Goal: Task Accomplishment & Management: Use online tool/utility

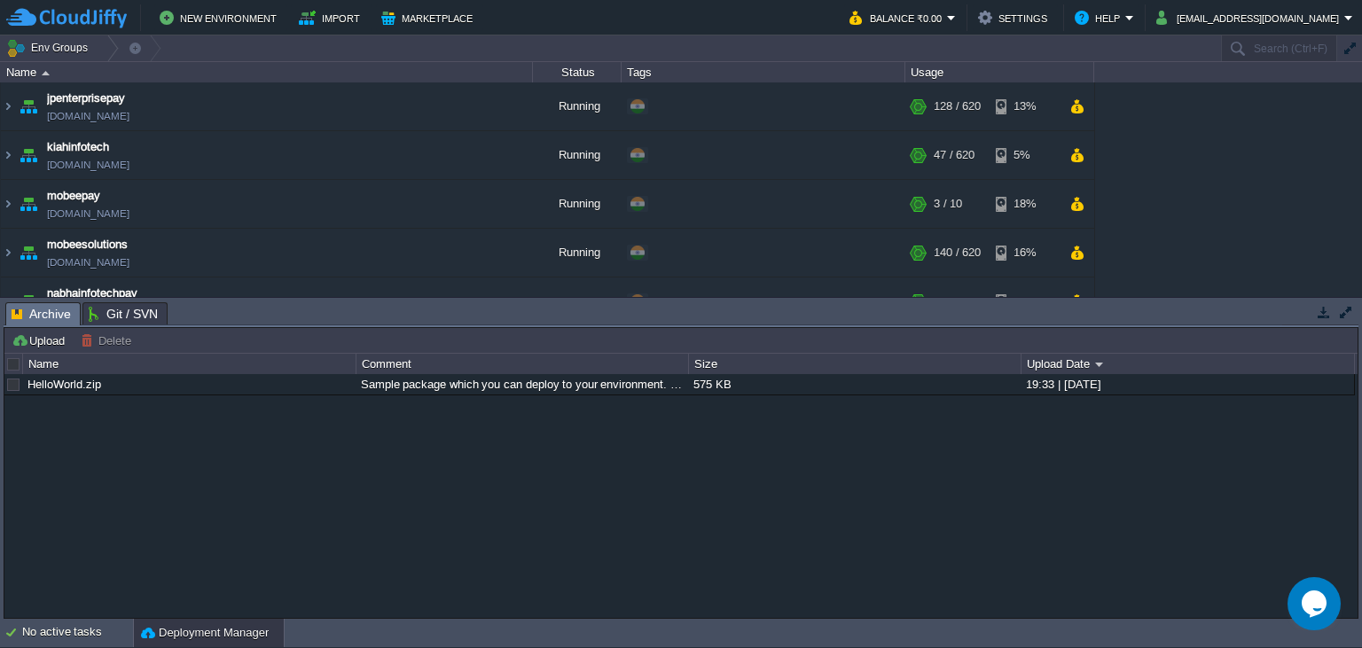
scroll to position [192, 0]
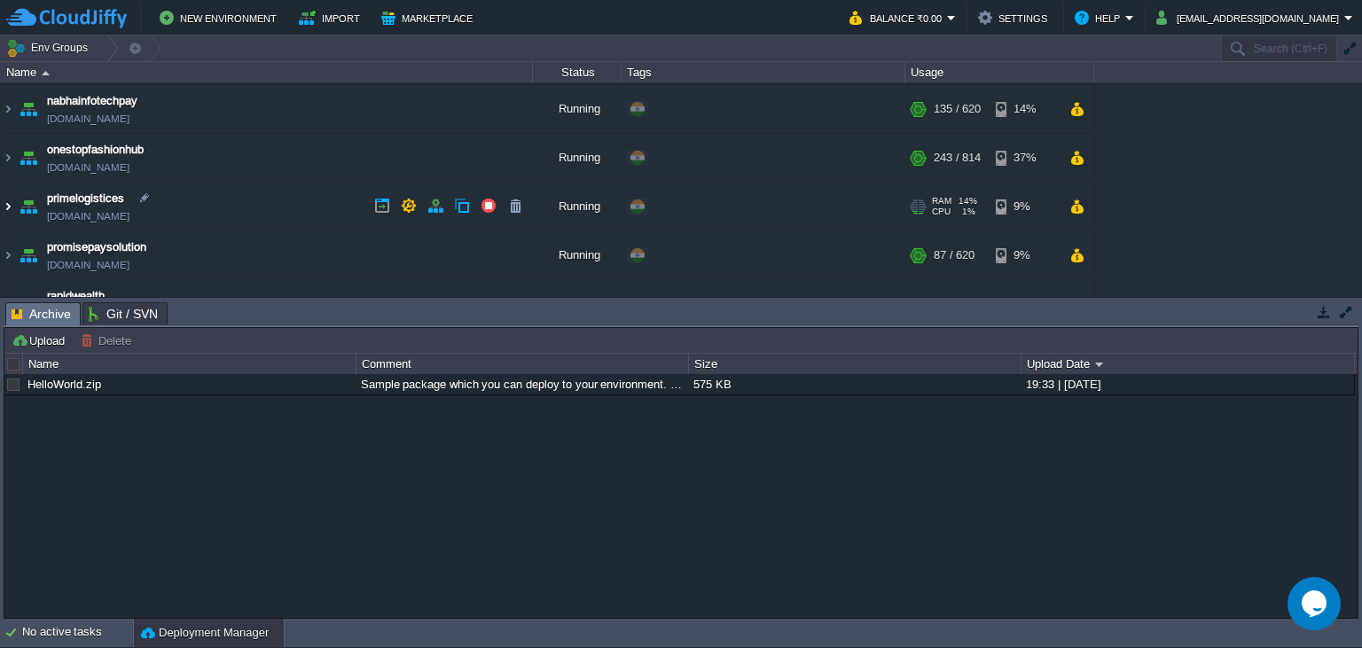
click at [8, 204] on img at bounding box center [8, 207] width 14 height 48
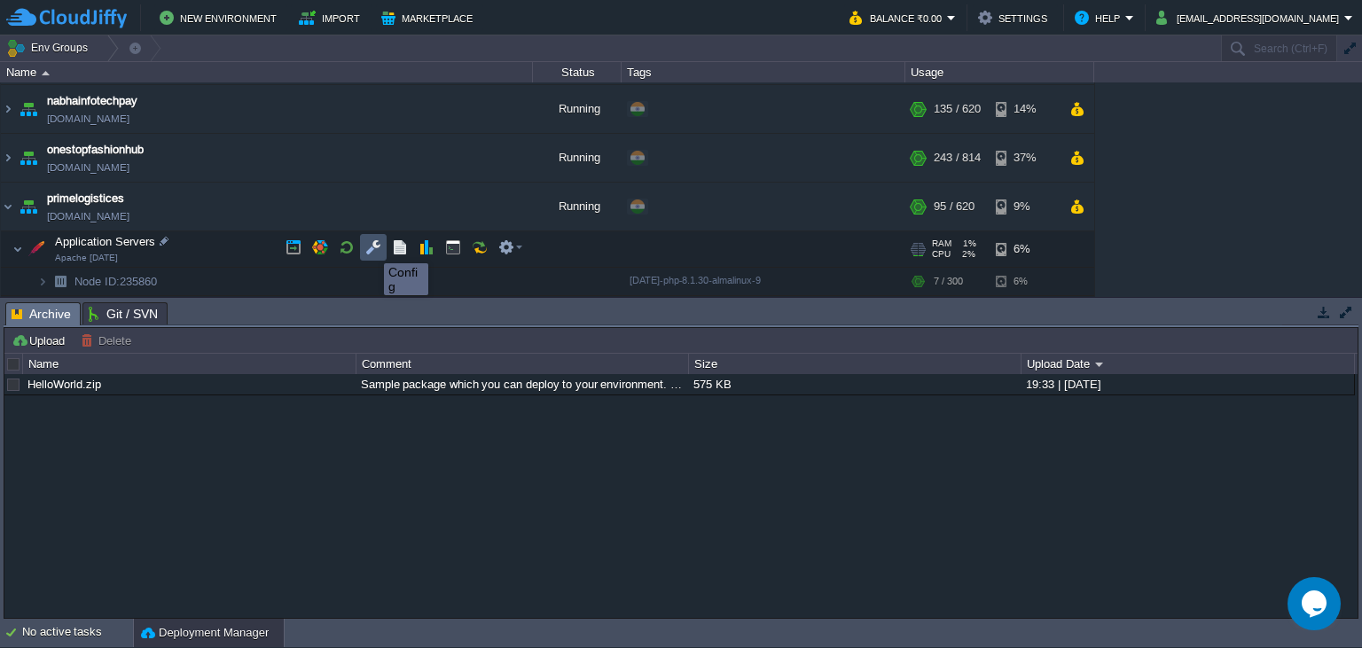
click at [371, 247] on button "button" at bounding box center [373, 247] width 16 height 16
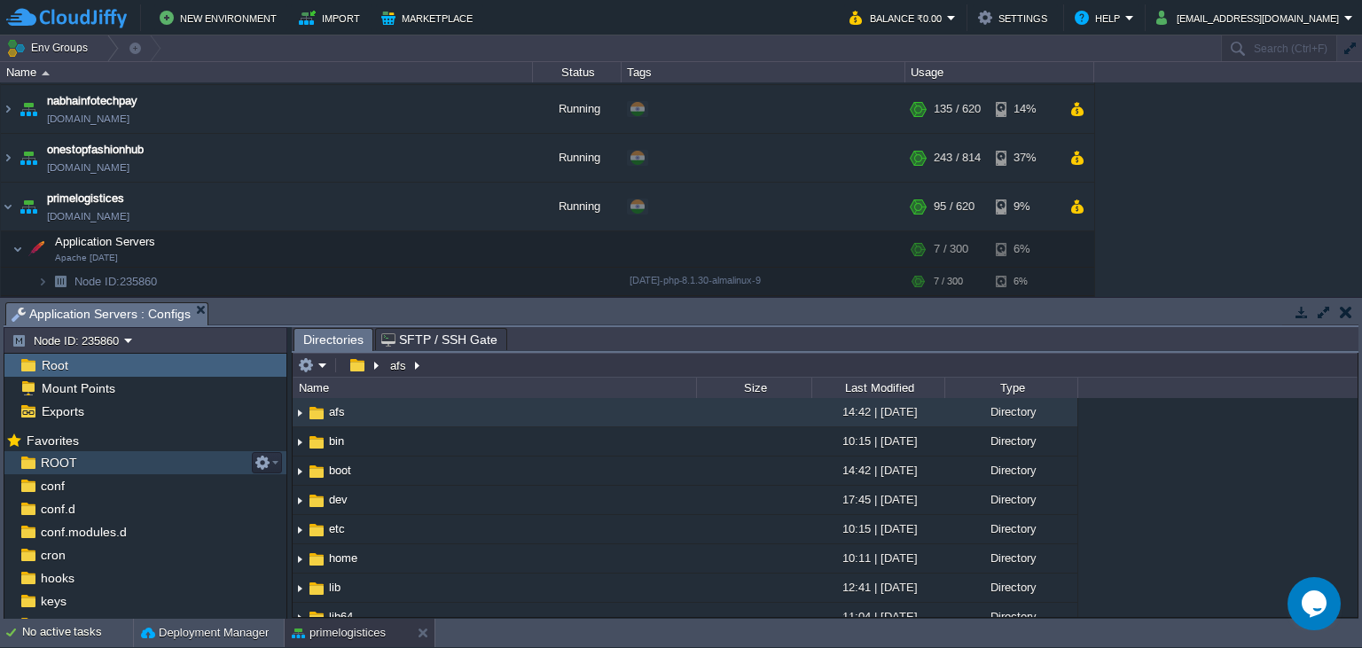
click at [46, 456] on span "ROOT" at bounding box center [58, 463] width 43 height 16
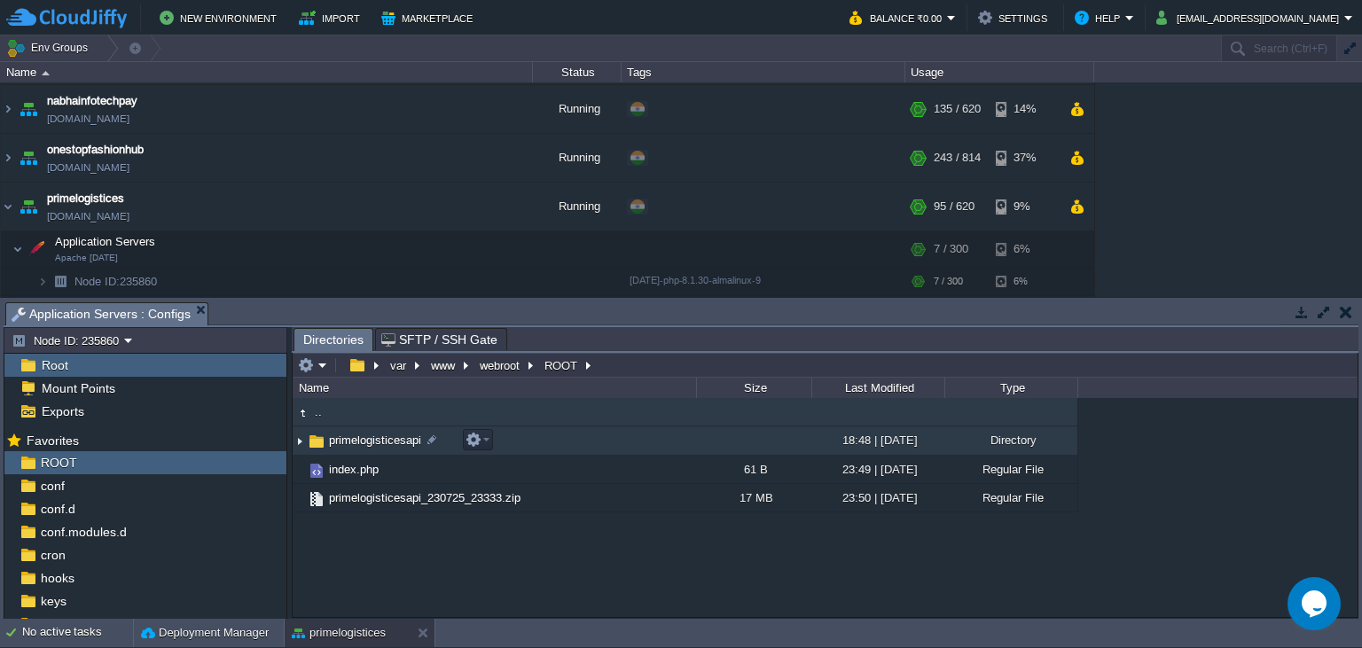
click at [378, 443] on span "primelogisticesapi" at bounding box center [375, 440] width 98 height 15
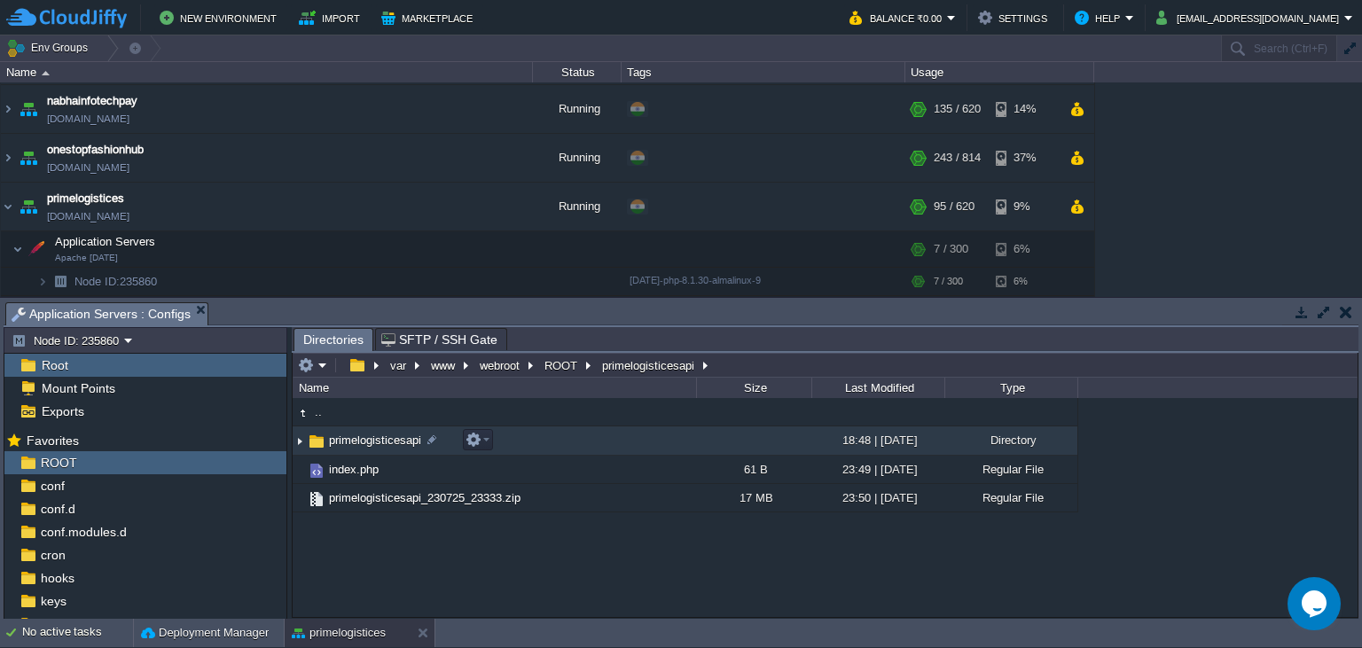
click at [378, 443] on span "primelogisticesapi" at bounding box center [375, 440] width 98 height 15
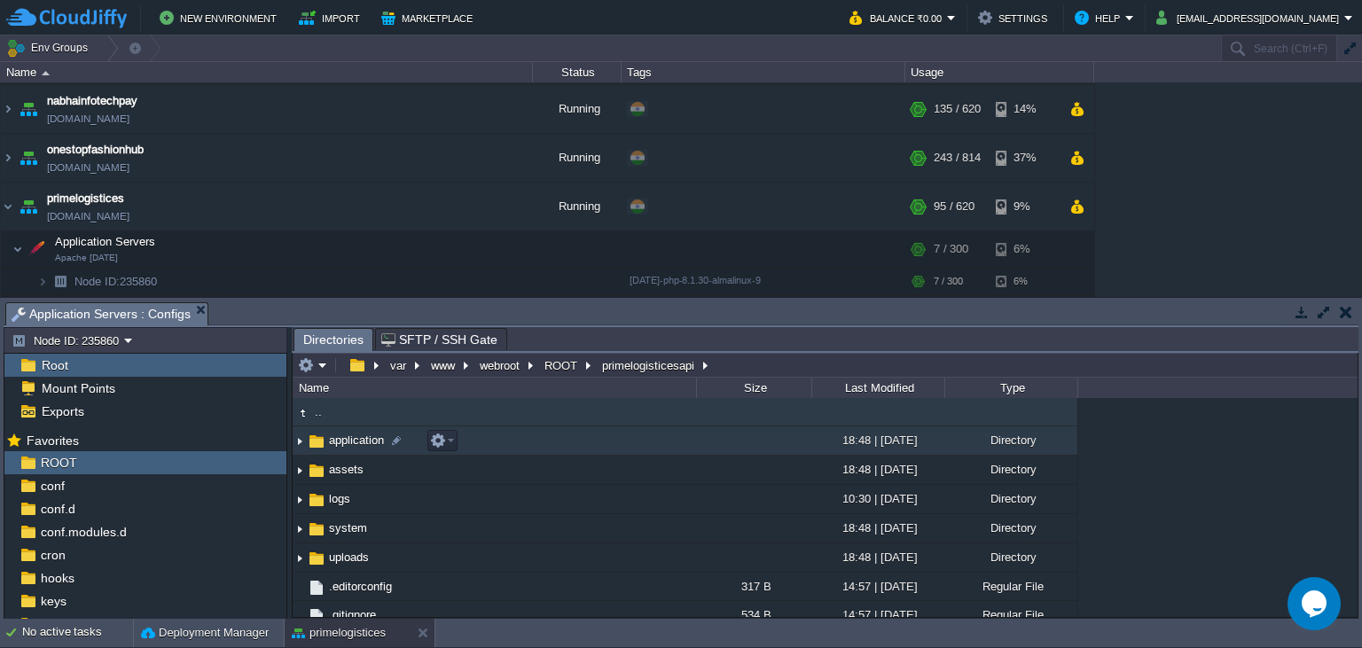
click at [378, 443] on span "application" at bounding box center [356, 440] width 60 height 15
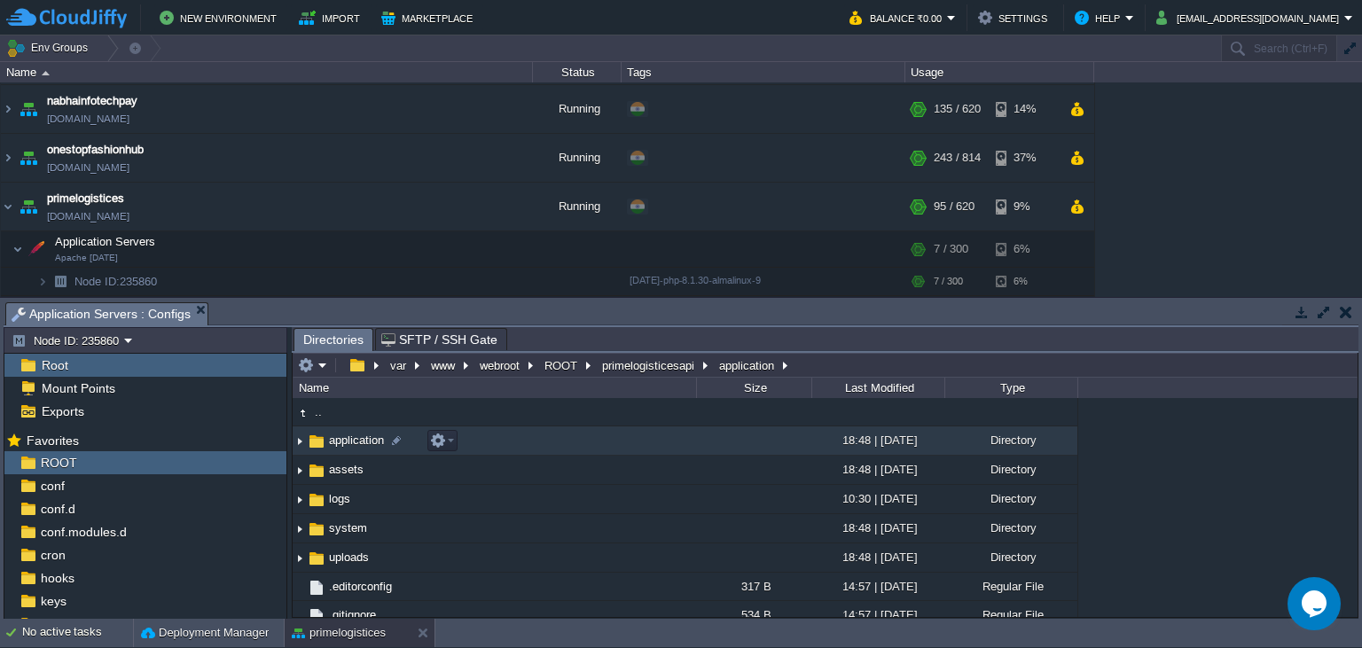
click at [378, 443] on span "application" at bounding box center [356, 440] width 60 height 15
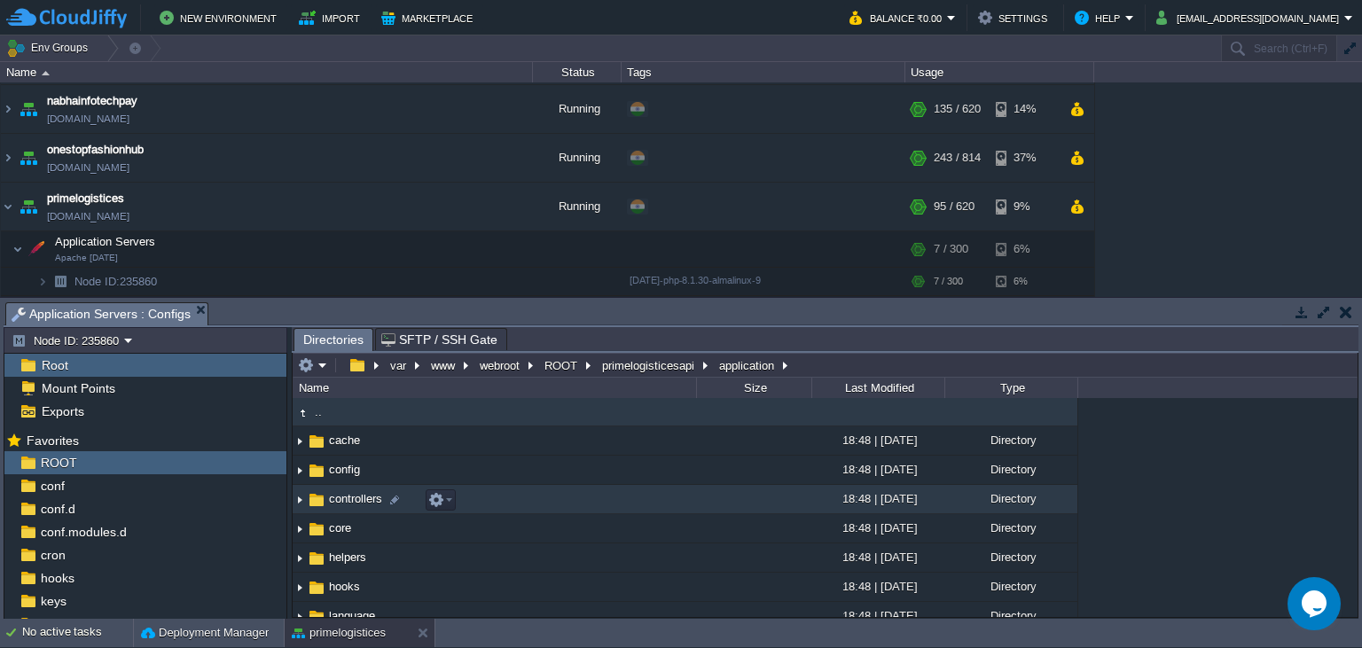
click at [349, 503] on span "controllers" at bounding box center [355, 498] width 59 height 15
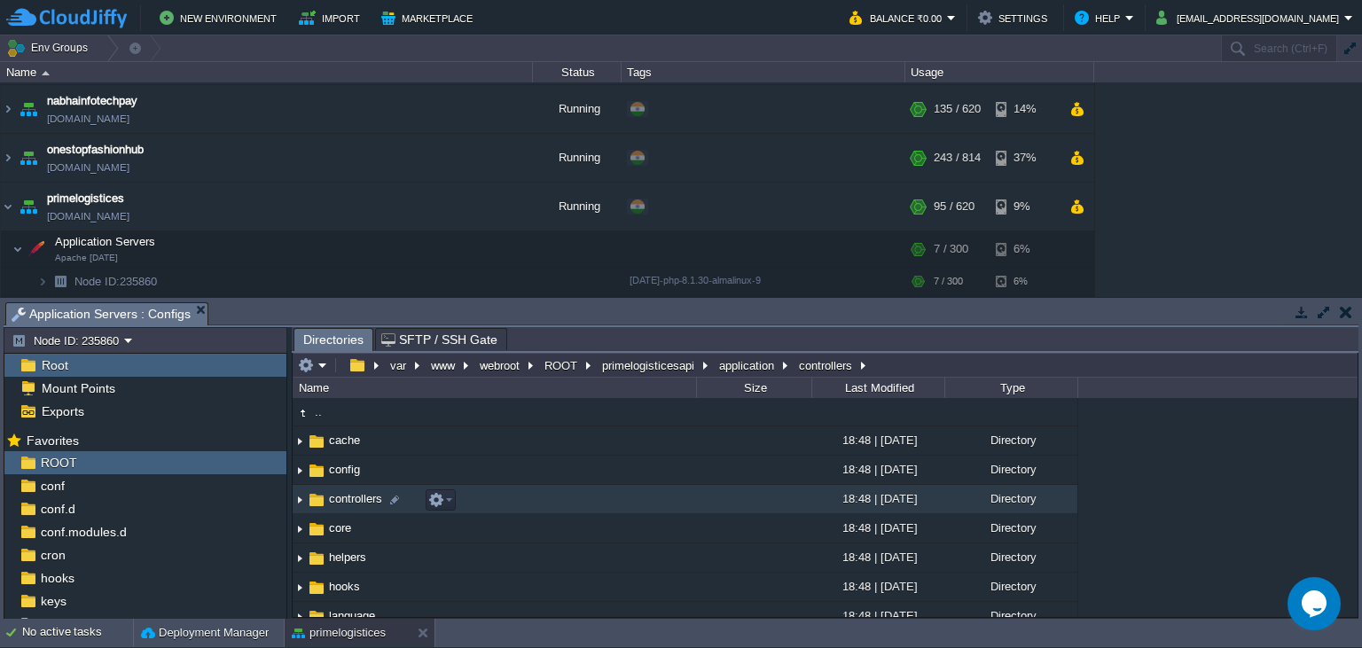
click at [349, 503] on span "controllers" at bounding box center [355, 498] width 59 height 15
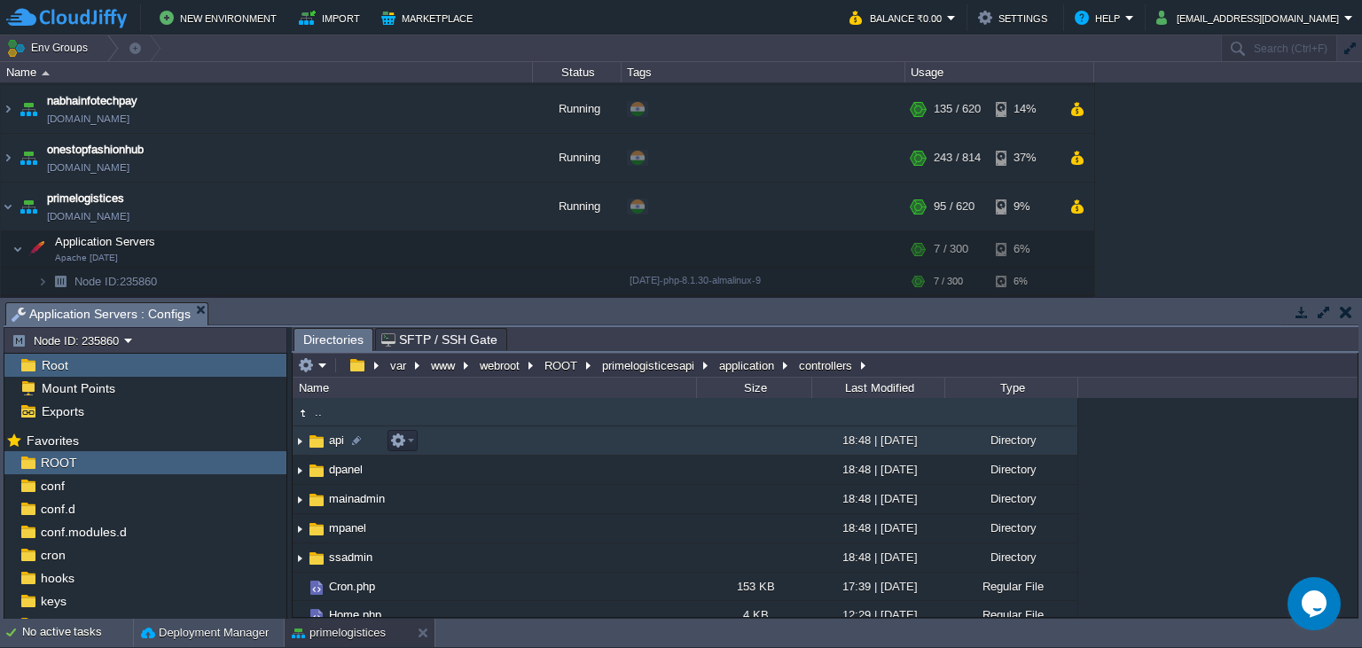
click at [327, 451] on td "api" at bounding box center [495, 441] width 404 height 29
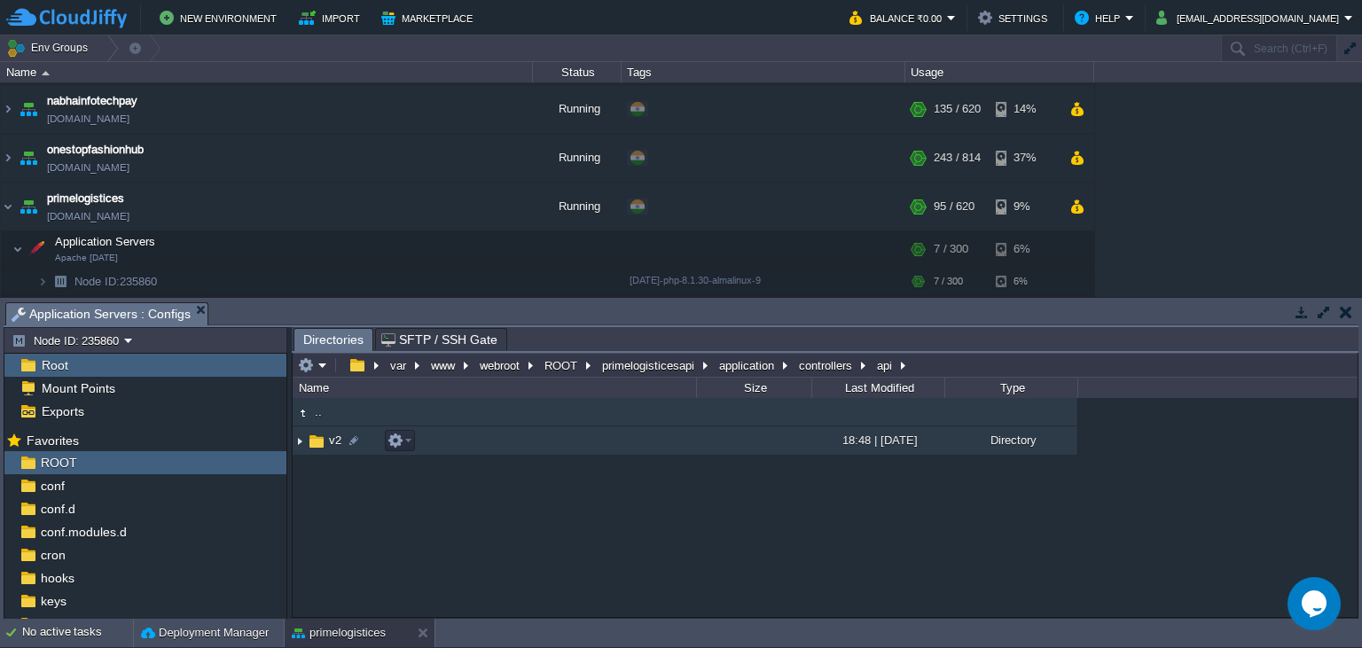
click at [327, 451] on td "v2" at bounding box center [495, 441] width 404 height 29
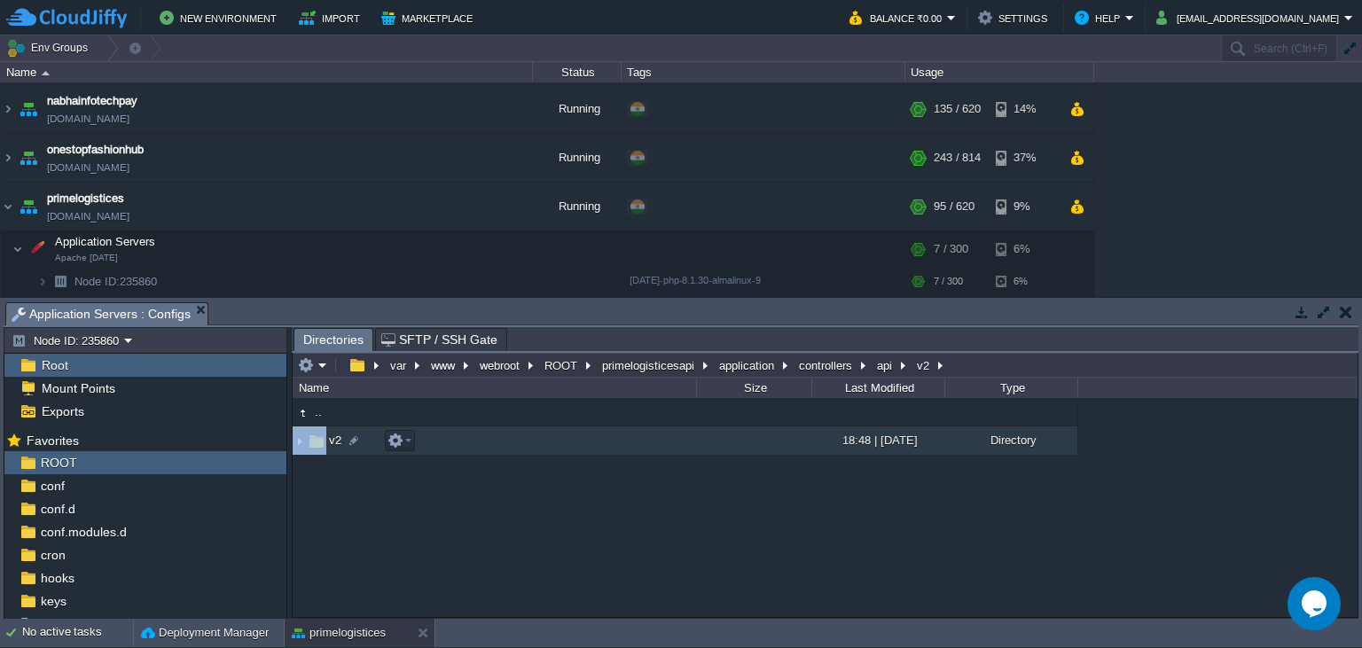
click at [327, 451] on td "v2" at bounding box center [495, 441] width 404 height 29
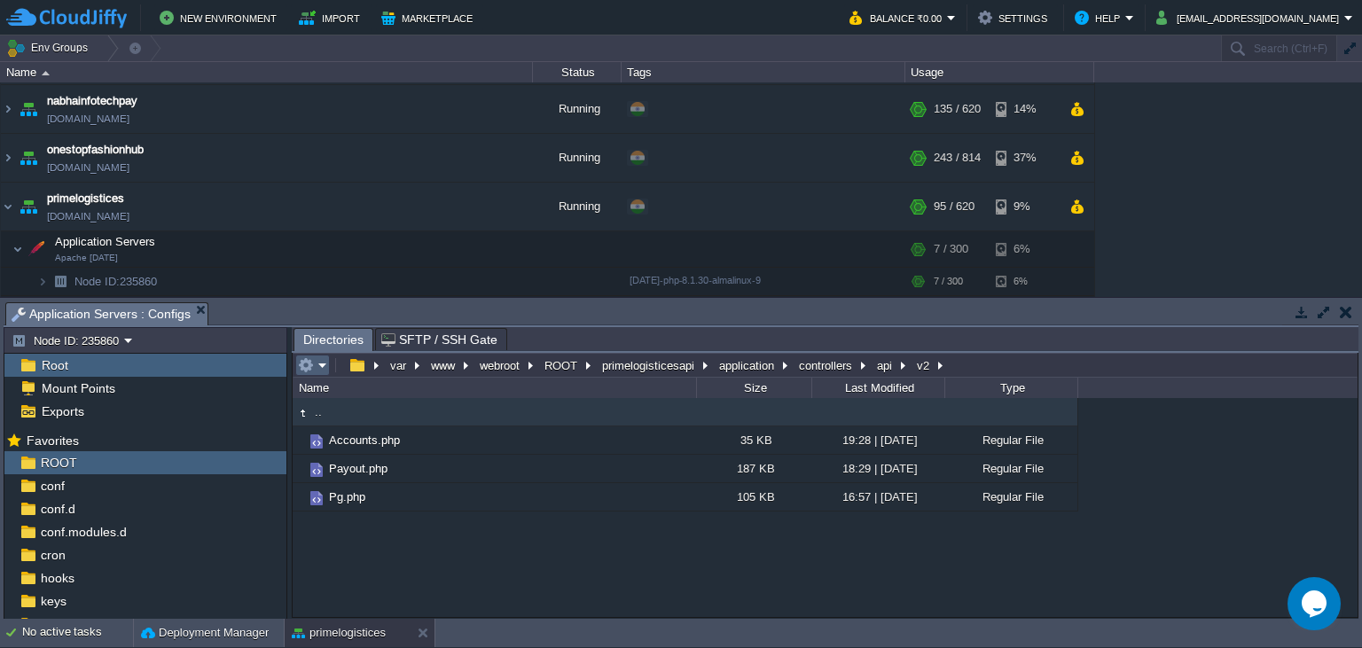
click at [318, 372] on em at bounding box center [312, 365] width 29 height 16
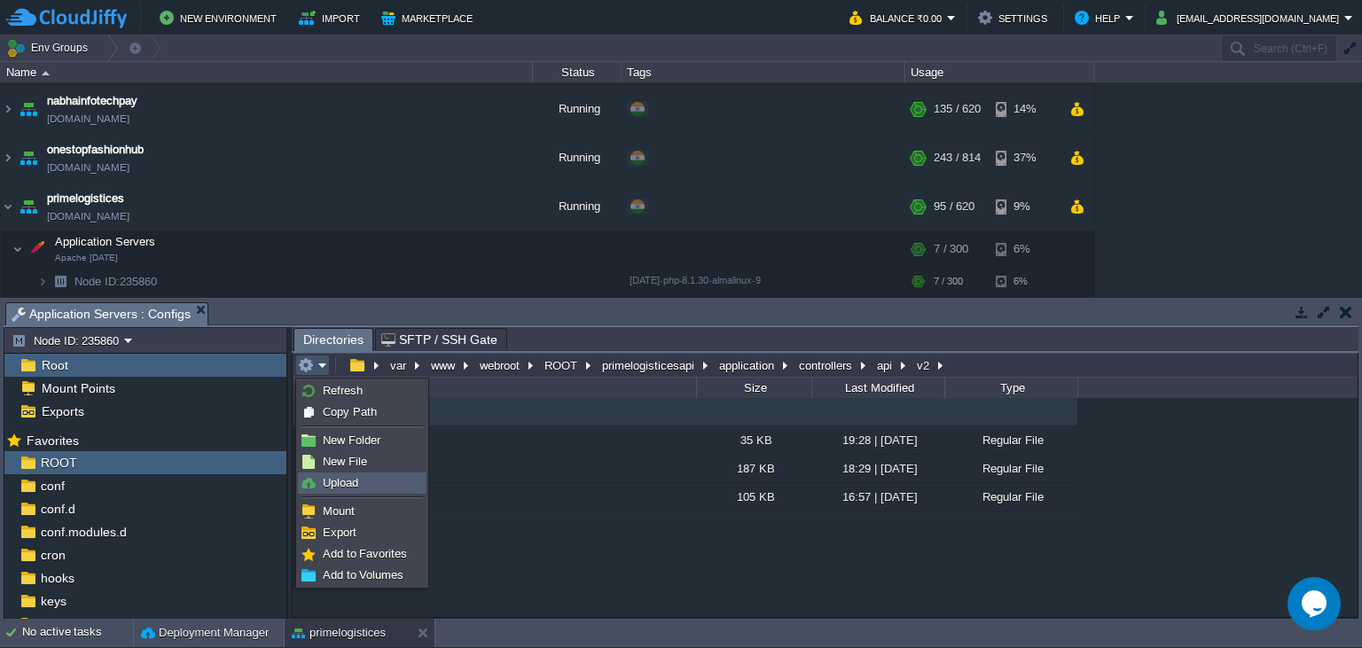
click at [343, 476] on link "Upload" at bounding box center [362, 484] width 127 height 20
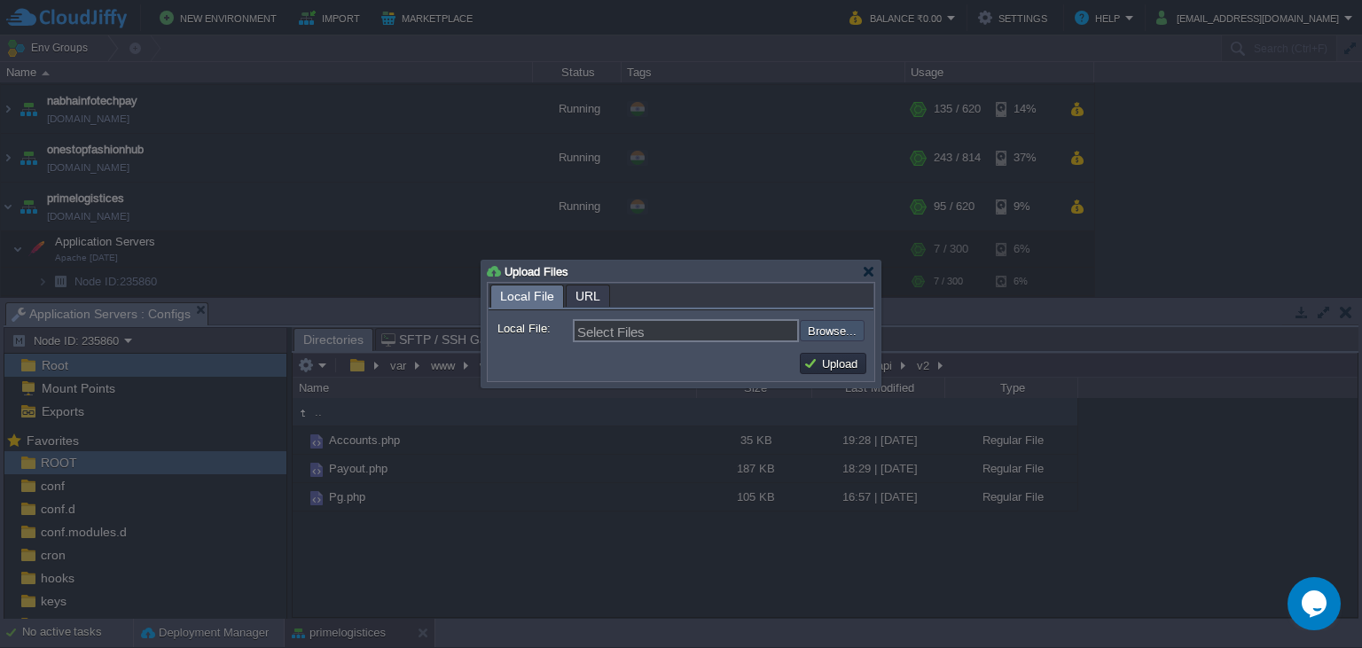
click at [810, 336] on input "file" at bounding box center [752, 330] width 224 height 21
type input "C:\fakepath\Payout.php"
type input "Payout.php"
click at [823, 361] on button "Upload" at bounding box center [833, 364] width 59 height 16
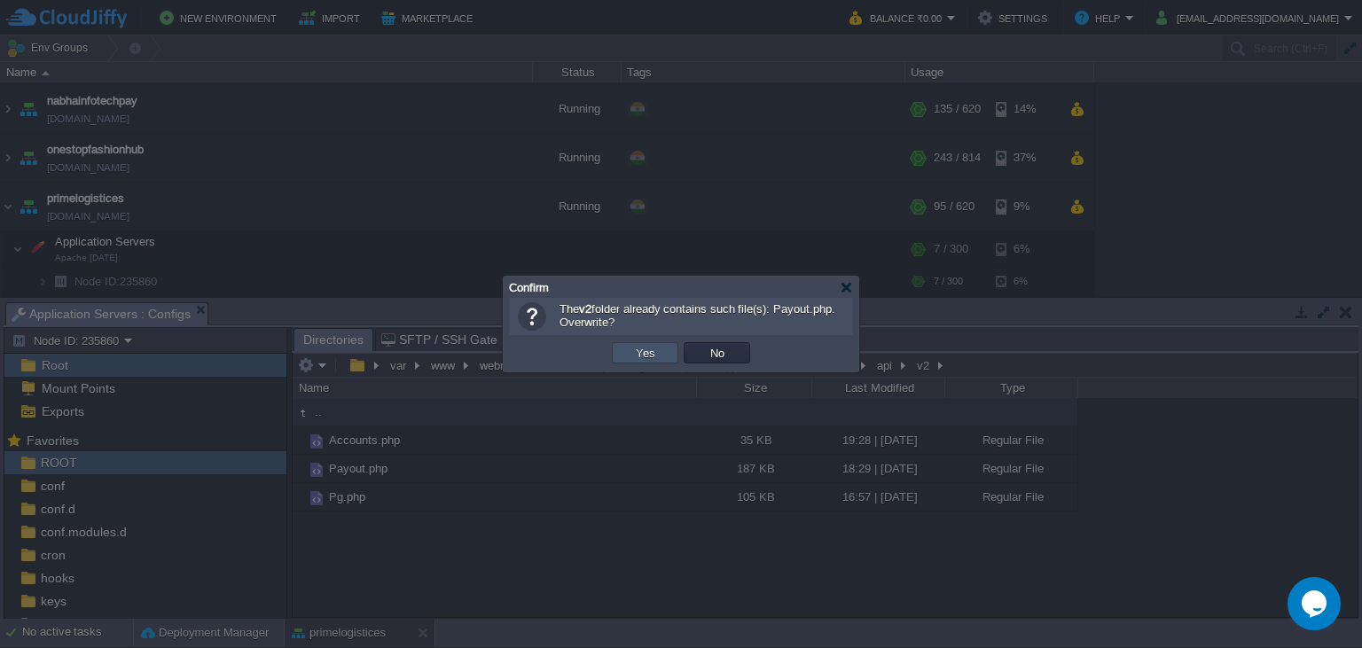
click at [648, 359] on button "Yes" at bounding box center [646, 353] width 30 height 16
